Goal: Navigation & Orientation: Find specific page/section

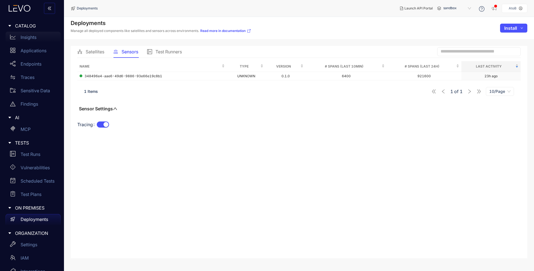
click at [25, 36] on p "Insights" at bounding box center [29, 37] width 16 height 5
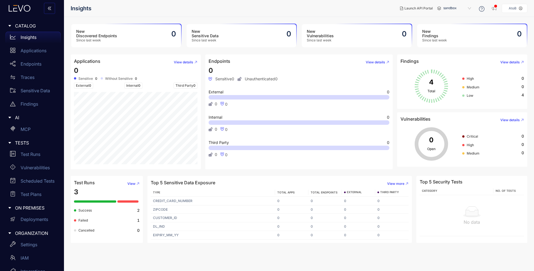
click at [21, 10] on icon at bounding box center [21, 8] width 6 height 6
click at [34, 55] on div "Applications" at bounding box center [33, 50] width 55 height 11
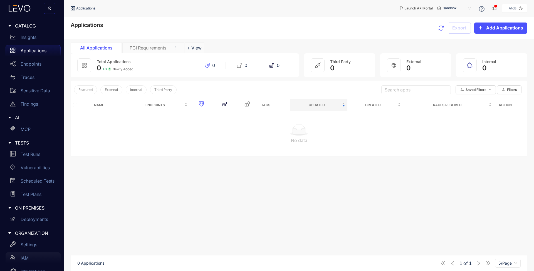
click at [25, 257] on p "IAM" at bounding box center [25, 257] width 8 height 5
